Goal: Task Accomplishment & Management: Manage account settings

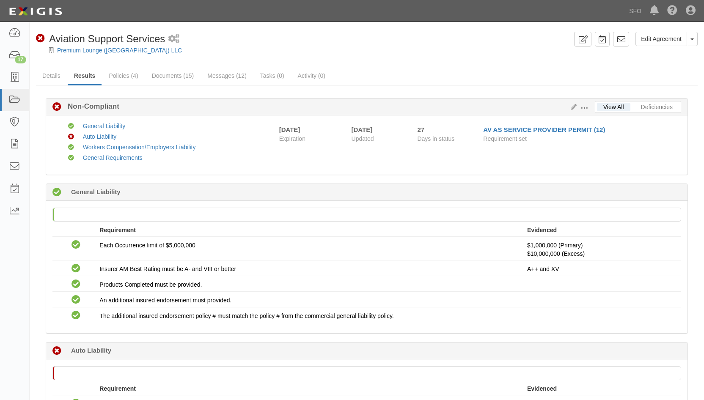
scroll to position [127, 0]
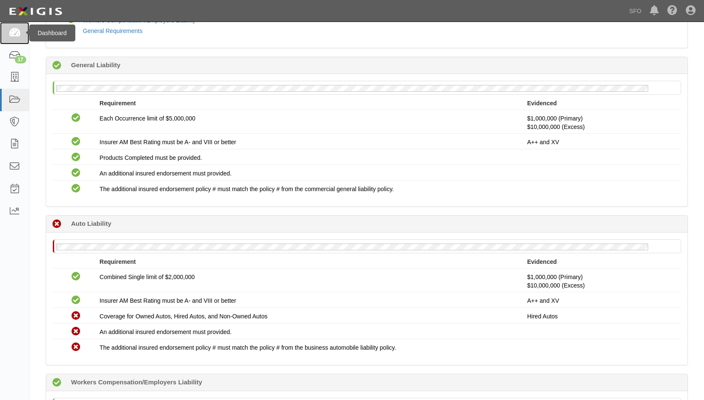
click at [9, 32] on icon at bounding box center [14, 33] width 12 height 10
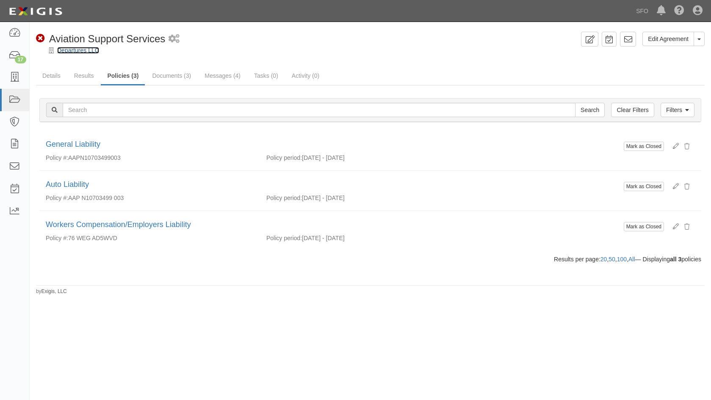
click at [76, 50] on link "Departures LLC" at bounding box center [78, 50] width 42 height 7
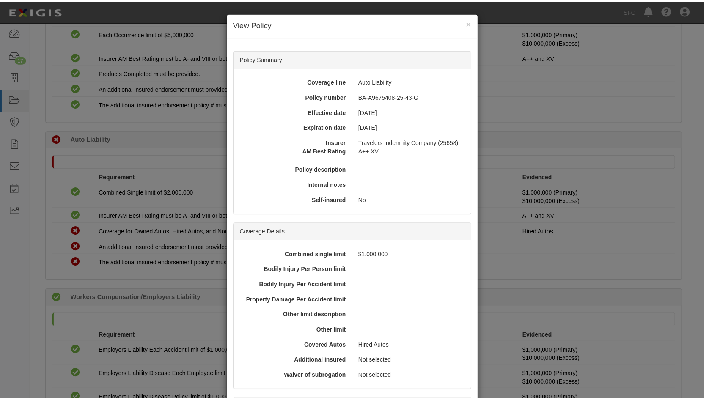
scroll to position [175, 0]
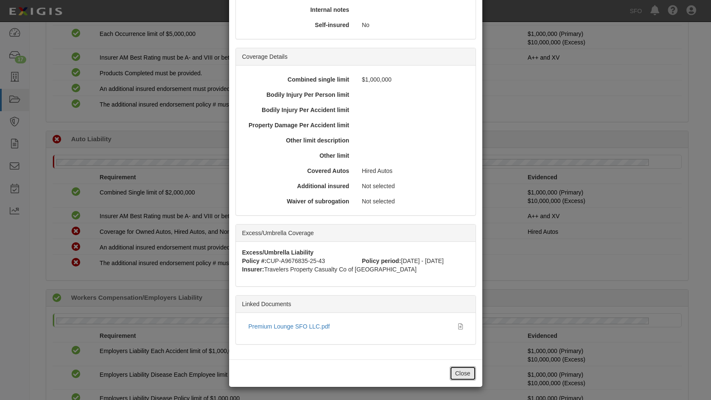
drag, startPoint x: 460, startPoint y: 369, endPoint x: 347, endPoint y: 131, distance: 263.7
click at [461, 367] on button "Close" at bounding box center [462, 374] width 26 height 14
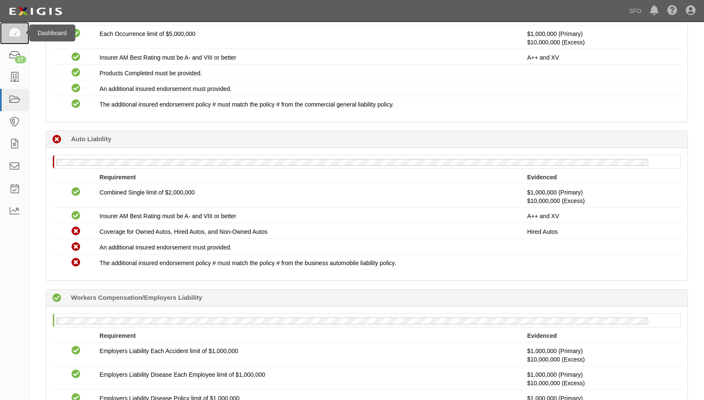
click at [19, 30] on icon at bounding box center [14, 33] width 12 height 10
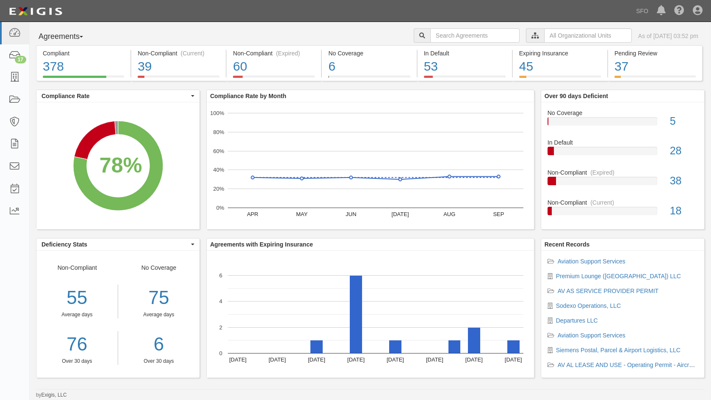
click at [59, 36] on button "Agreements" at bounding box center [67, 36] width 63 height 17
click at [61, 52] on link "Parties" at bounding box center [69, 54] width 67 height 11
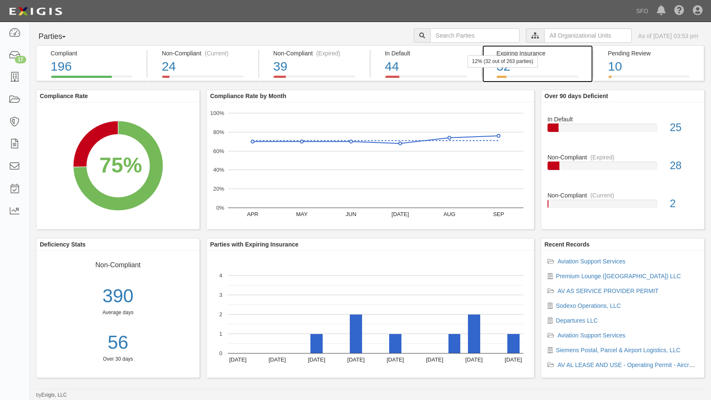
click at [530, 61] on div "12% (32 out of 263 parties)" at bounding box center [502, 61] width 71 height 12
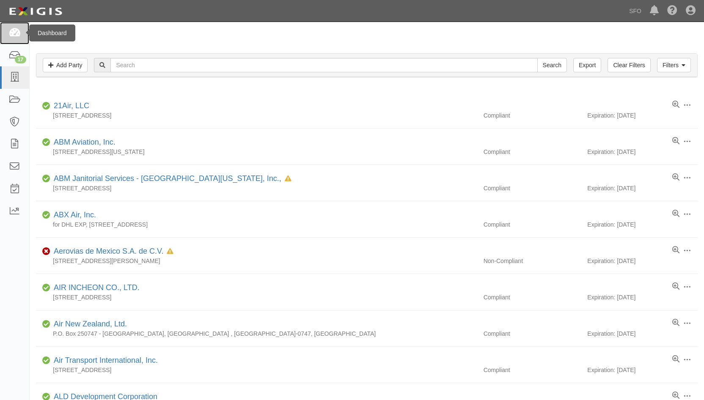
click at [8, 25] on link at bounding box center [14, 33] width 29 height 22
click at [11, 30] on icon at bounding box center [14, 33] width 12 height 10
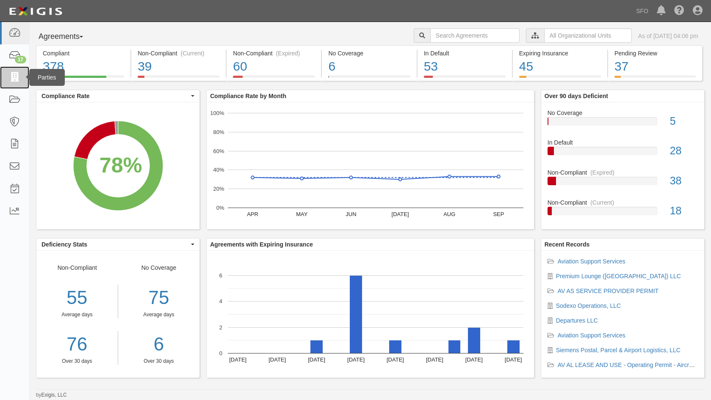
click at [16, 77] on icon at bounding box center [14, 78] width 12 height 10
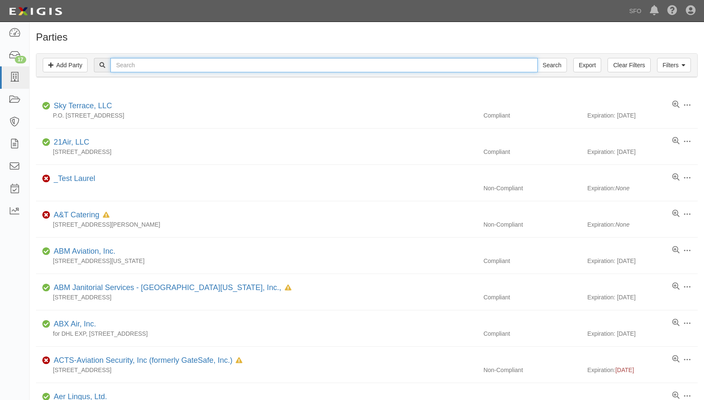
click at [186, 64] on input "text" at bounding box center [323, 65] width 427 height 14
type input "sw"
click at [537, 58] on input "Search" at bounding box center [552, 65] width 30 height 14
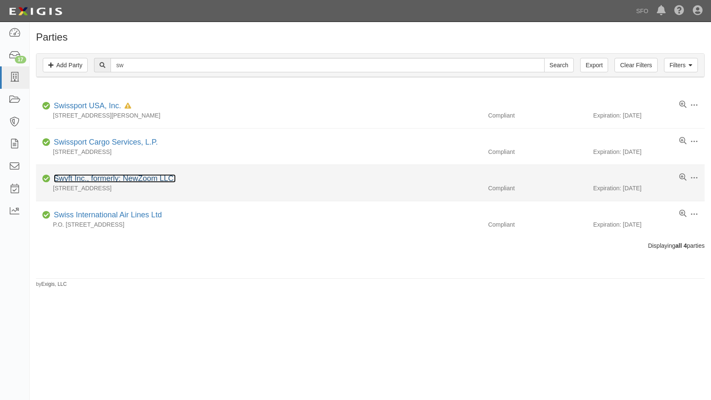
click at [107, 176] on link "Swyft Inc., formerly: NewZoom LLC." at bounding box center [115, 178] width 122 height 8
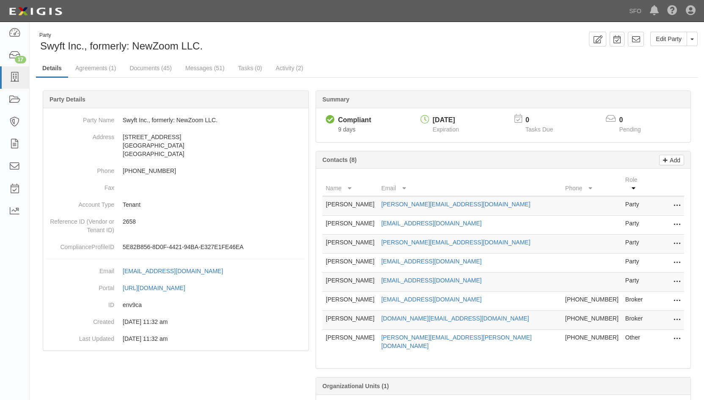
click at [678, 201] on icon at bounding box center [677, 206] width 7 height 11
click at [655, 211] on link "Delete" at bounding box center [647, 218] width 67 height 15
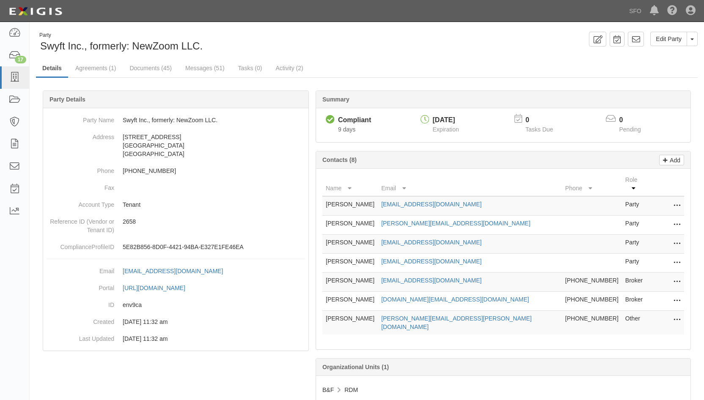
click at [677, 258] on icon at bounding box center [677, 263] width 7 height 11
click at [651, 253] on link "Edit" at bounding box center [647, 260] width 67 height 15
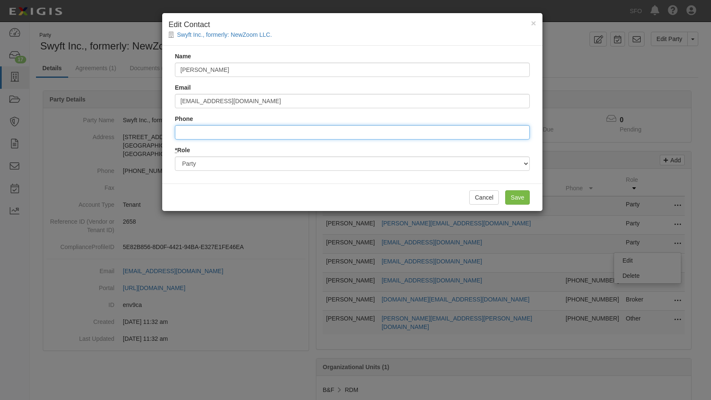
click at [200, 129] on input "Phone" at bounding box center [352, 132] width 355 height 14
type input "4155898955"
click at [517, 196] on input "Save" at bounding box center [517, 197] width 25 height 14
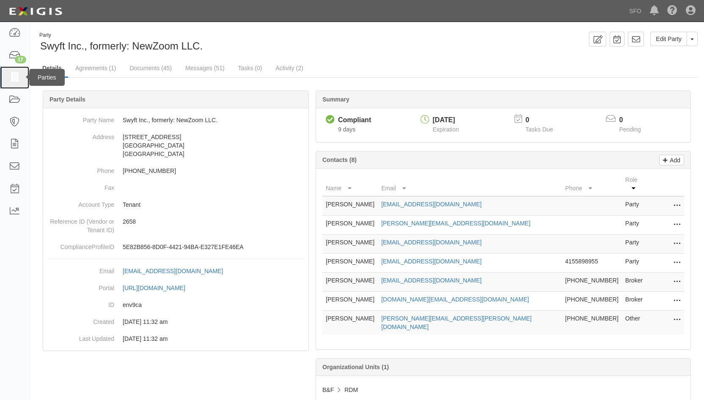
click at [25, 77] on link at bounding box center [14, 77] width 29 height 22
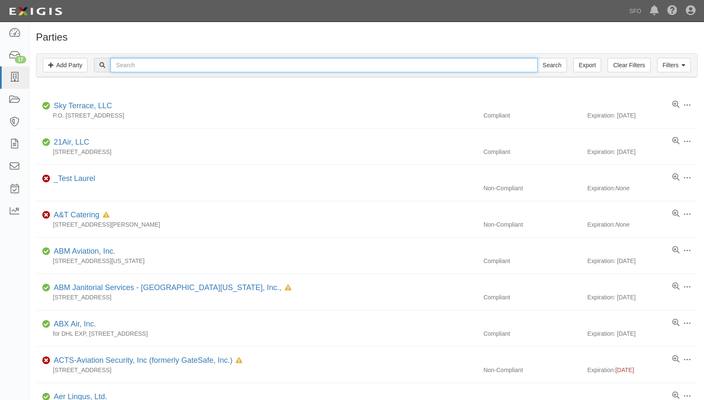
click at [138, 69] on input "text" at bounding box center [323, 65] width 427 height 14
type input "d"
type input "swf"
click at [537, 58] on input "Search" at bounding box center [552, 65] width 30 height 14
